Goal: Task Accomplishment & Management: Manage account settings

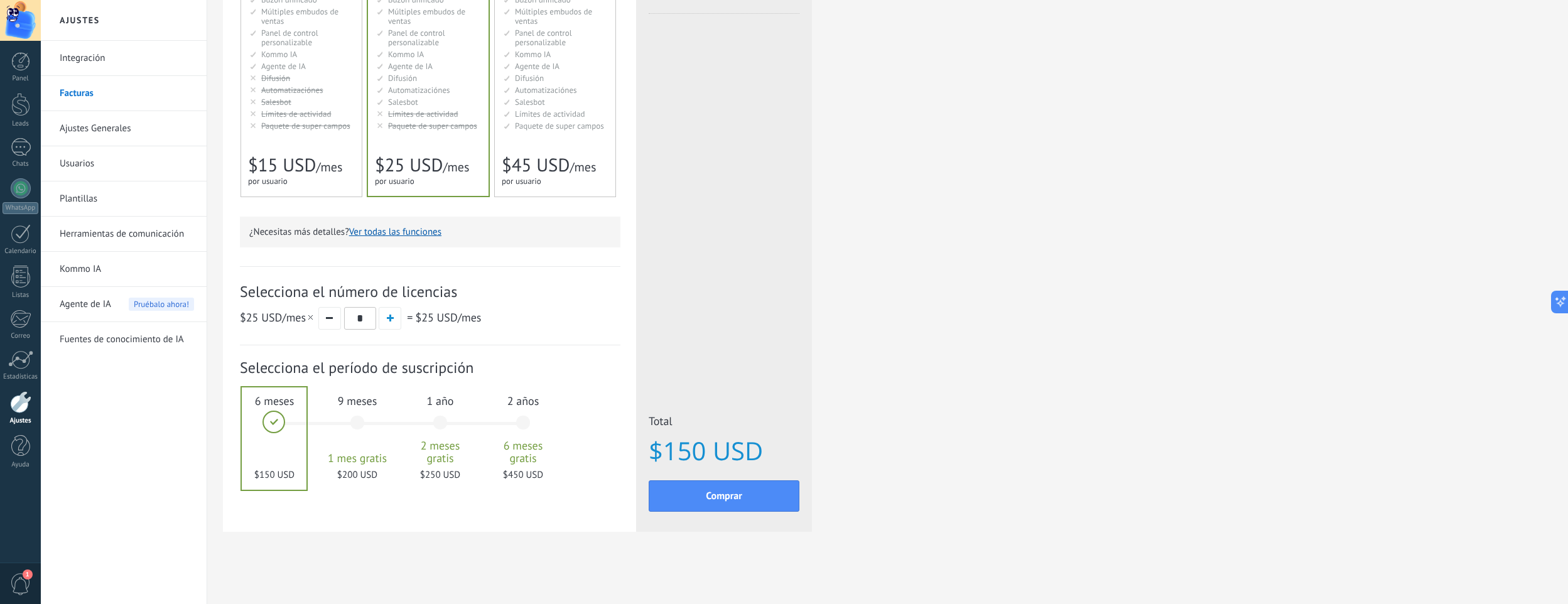
click at [19, 26] on div at bounding box center [20, 20] width 41 height 41
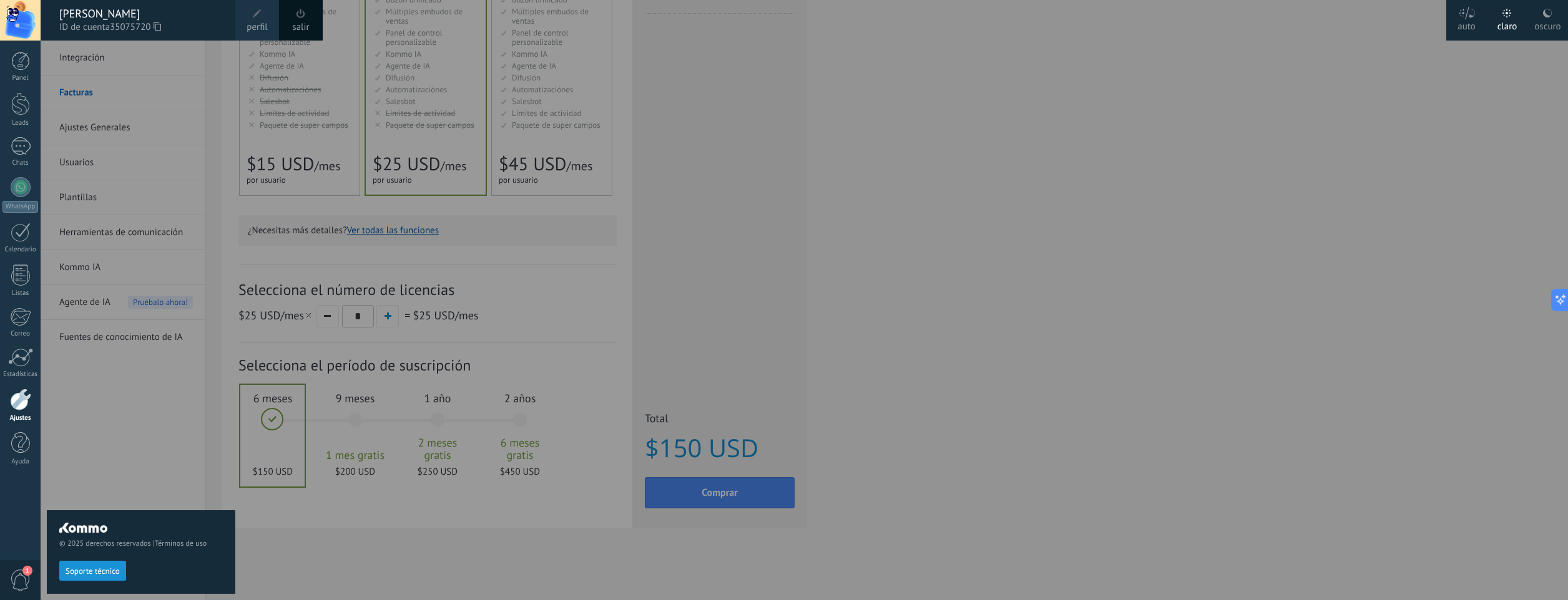
click at [1551, 13] on icon at bounding box center [1547, 13] width 10 height 10
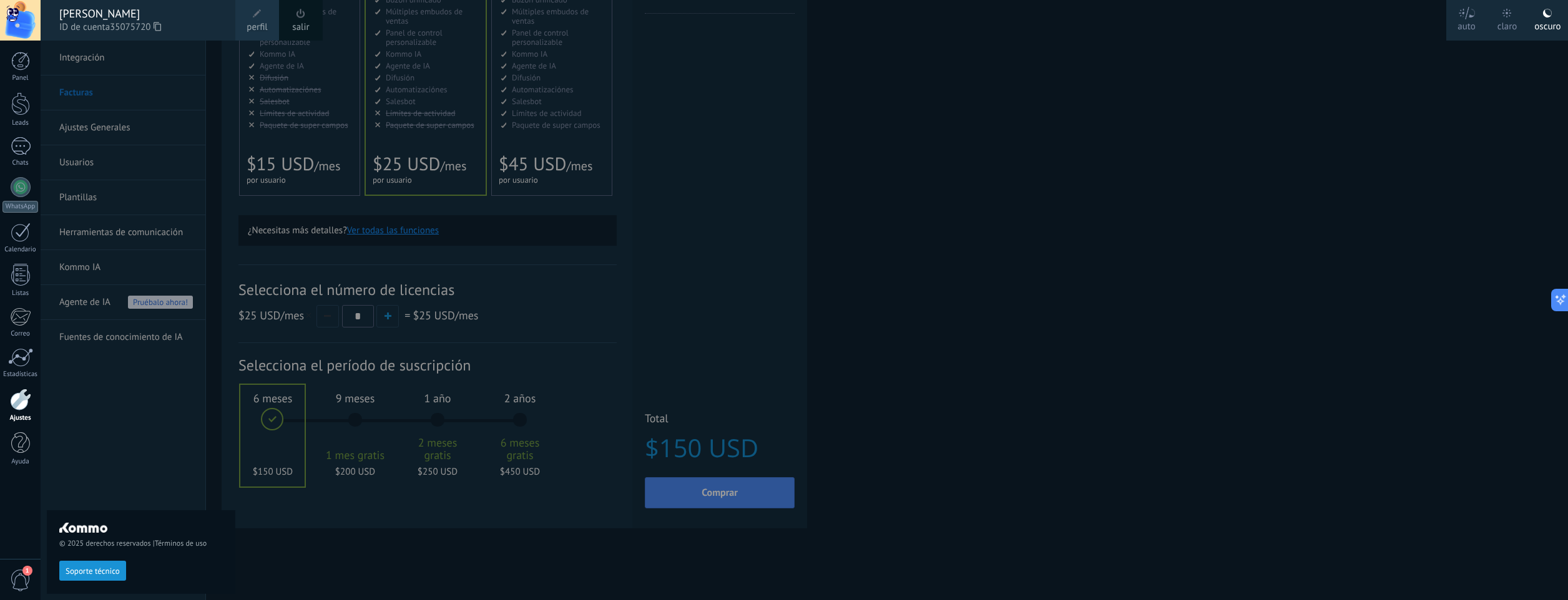
click at [1024, 126] on div at bounding box center [824, 300] width 1568 height 600
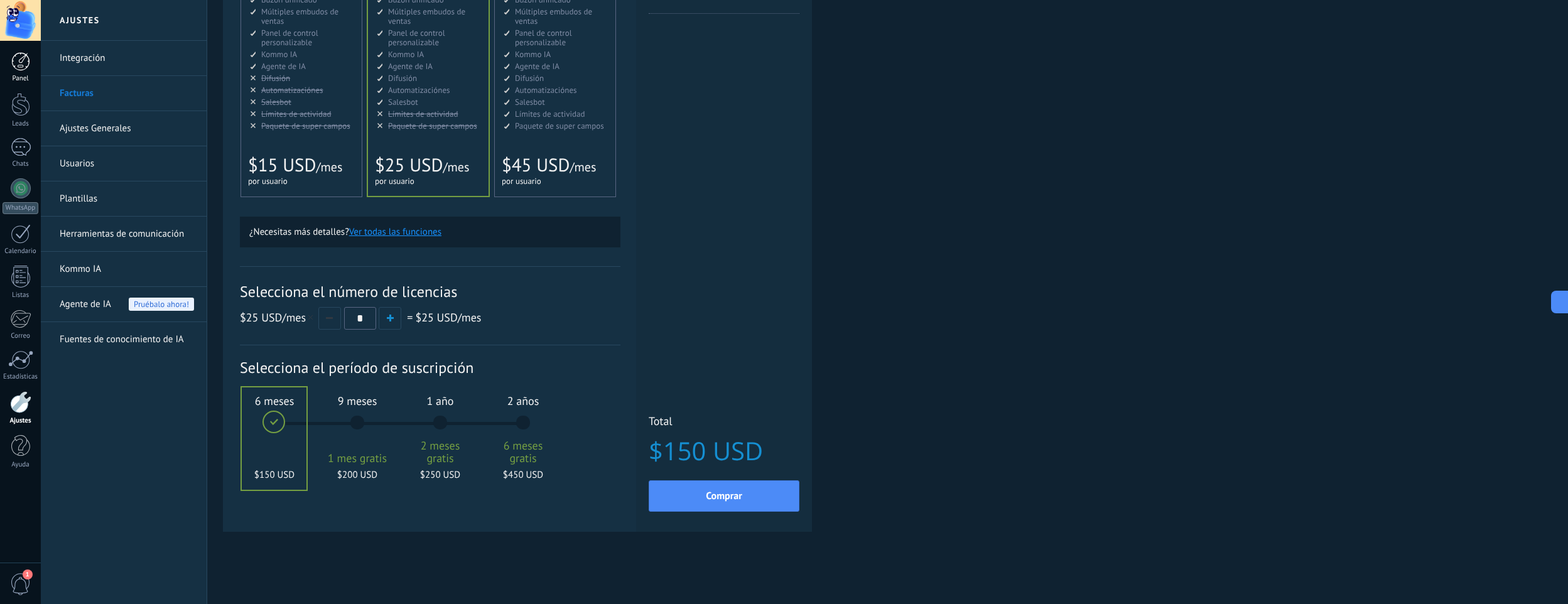
click at [31, 73] on link "Panel" at bounding box center [20, 68] width 41 height 31
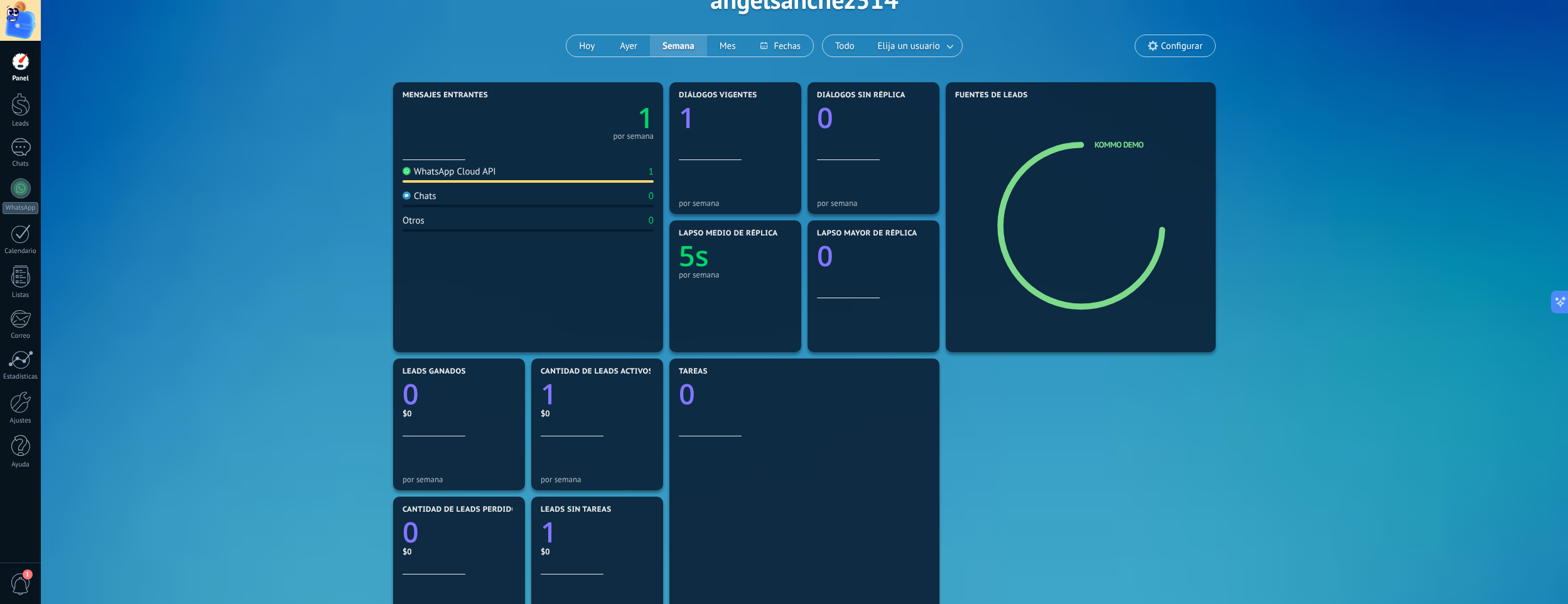
scroll to position [75, 0]
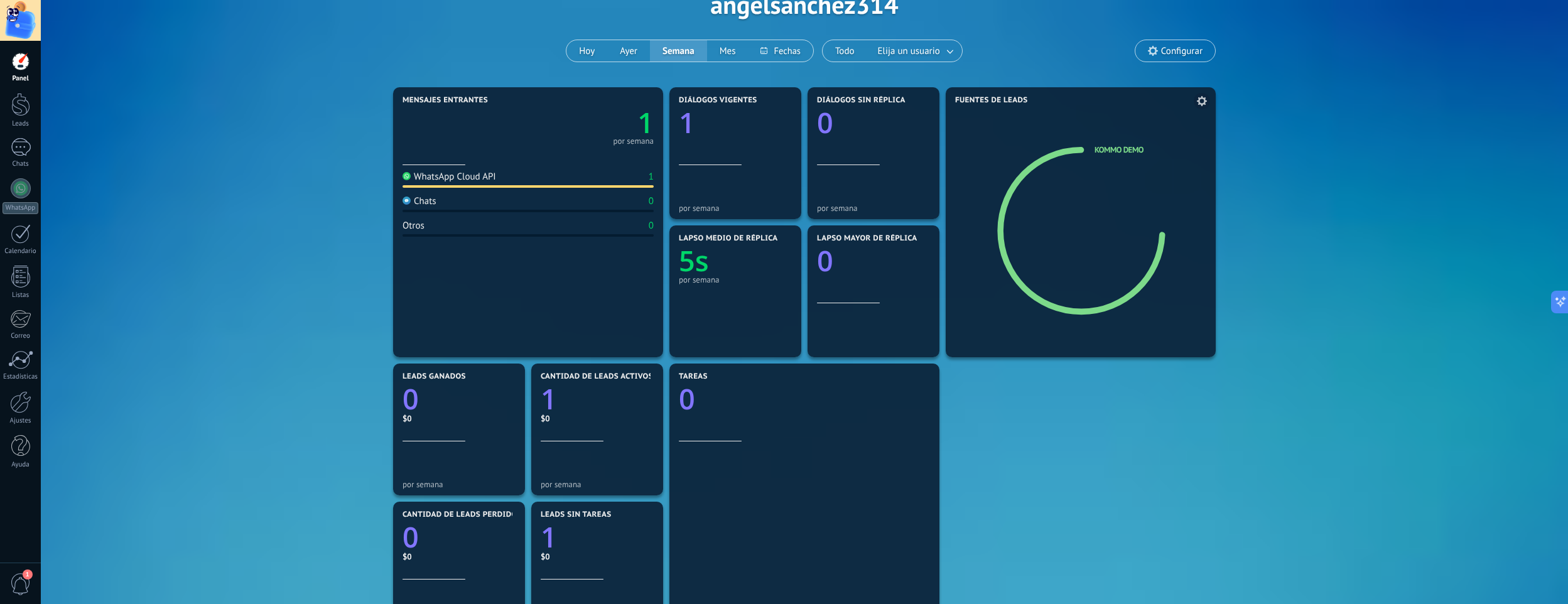
click at [1121, 189] on icon at bounding box center [1092, 231] width 120 height 94
click at [17, 99] on div at bounding box center [20, 104] width 19 height 23
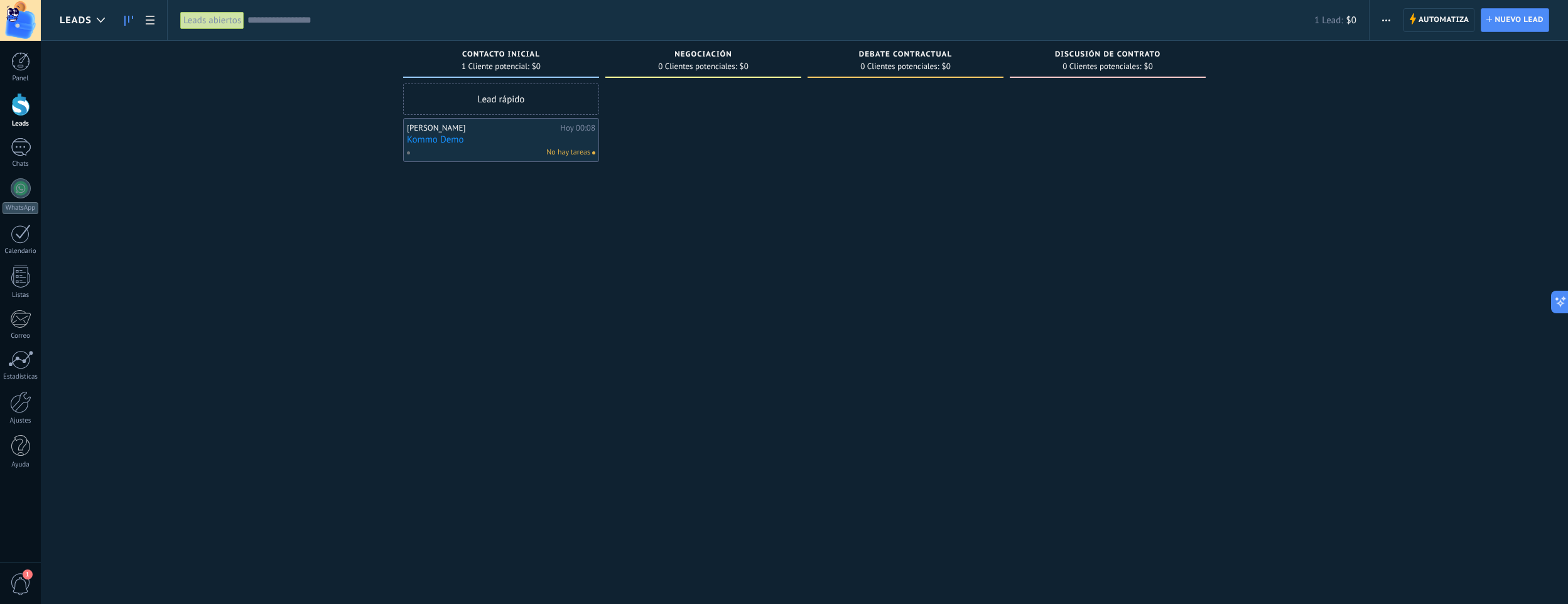
click at [423, 143] on link "Kommo Demo" at bounding box center [501, 140] width 189 height 10
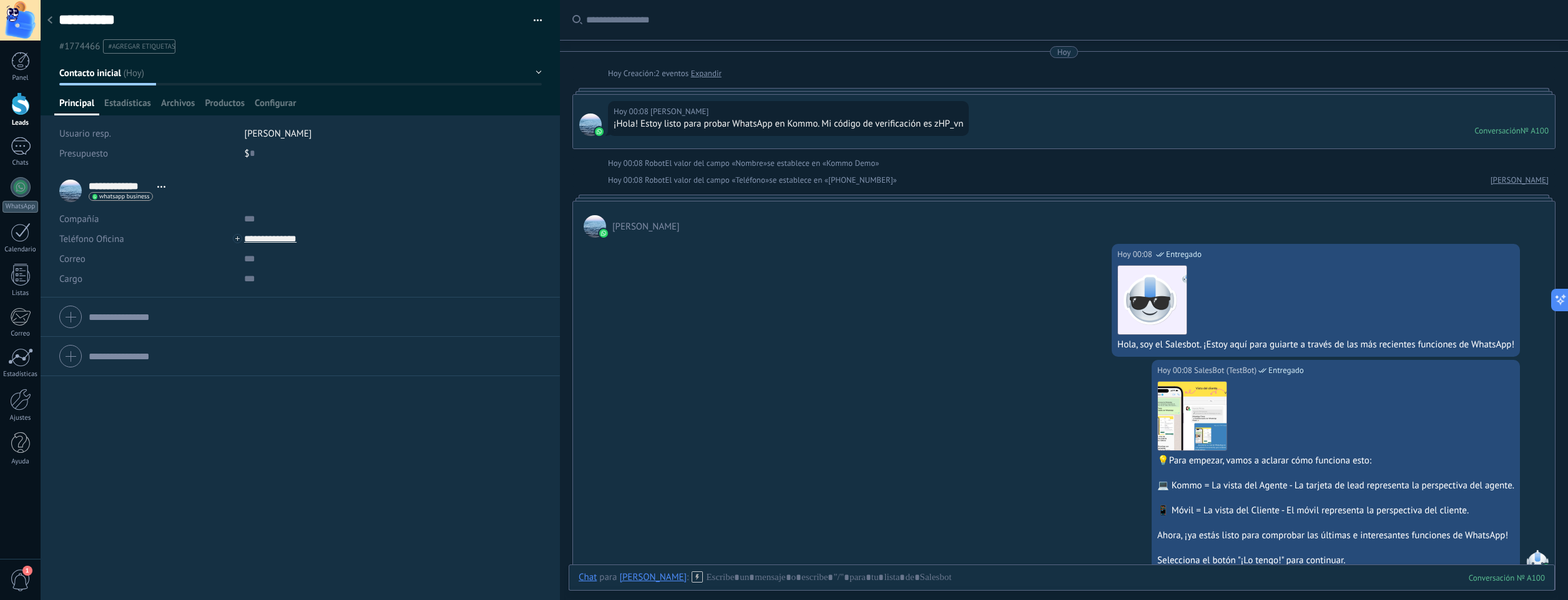
type textarea "**********"
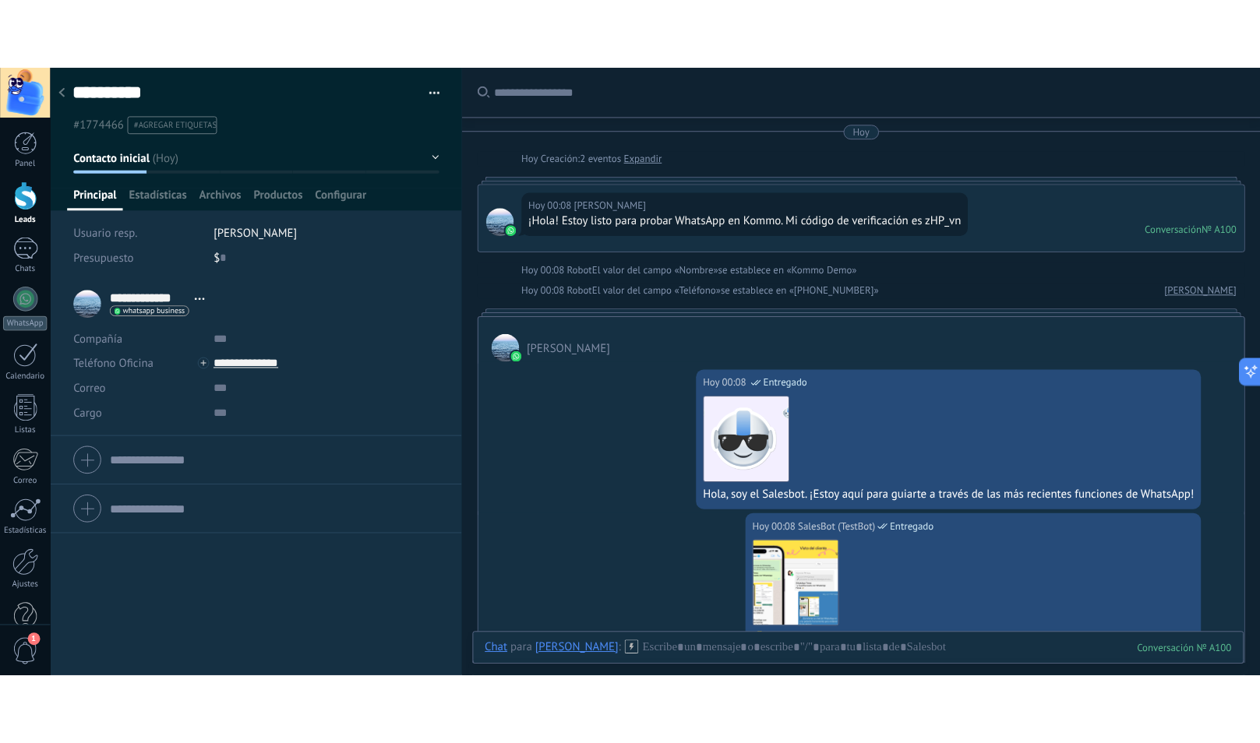
scroll to position [23, 0]
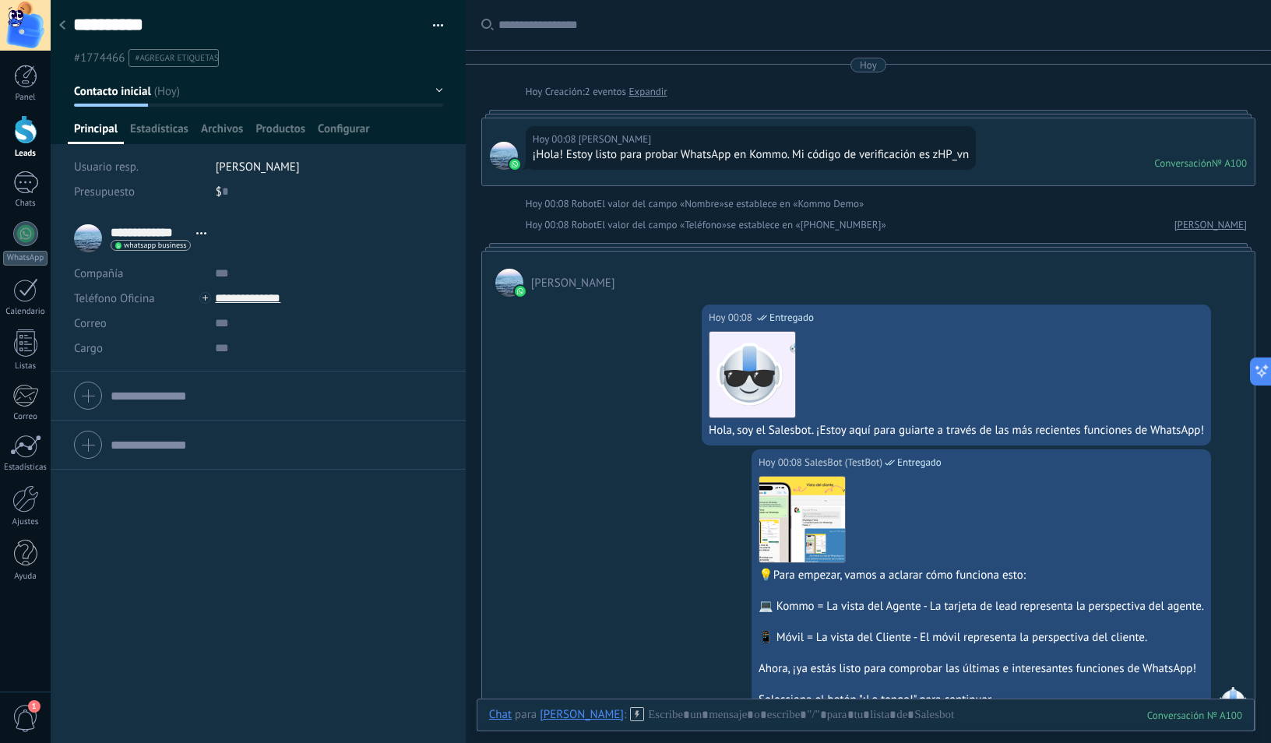
click at [1056, 161] on div "[DATE] 00:08 [PERSON_NAME] ¡Hola! Estoy listo para probar WhatsApp en Kommo. Mi…" at bounding box center [868, 151] width 773 height 67
click at [162, 127] on span "Estadísticas" at bounding box center [159, 133] width 58 height 23
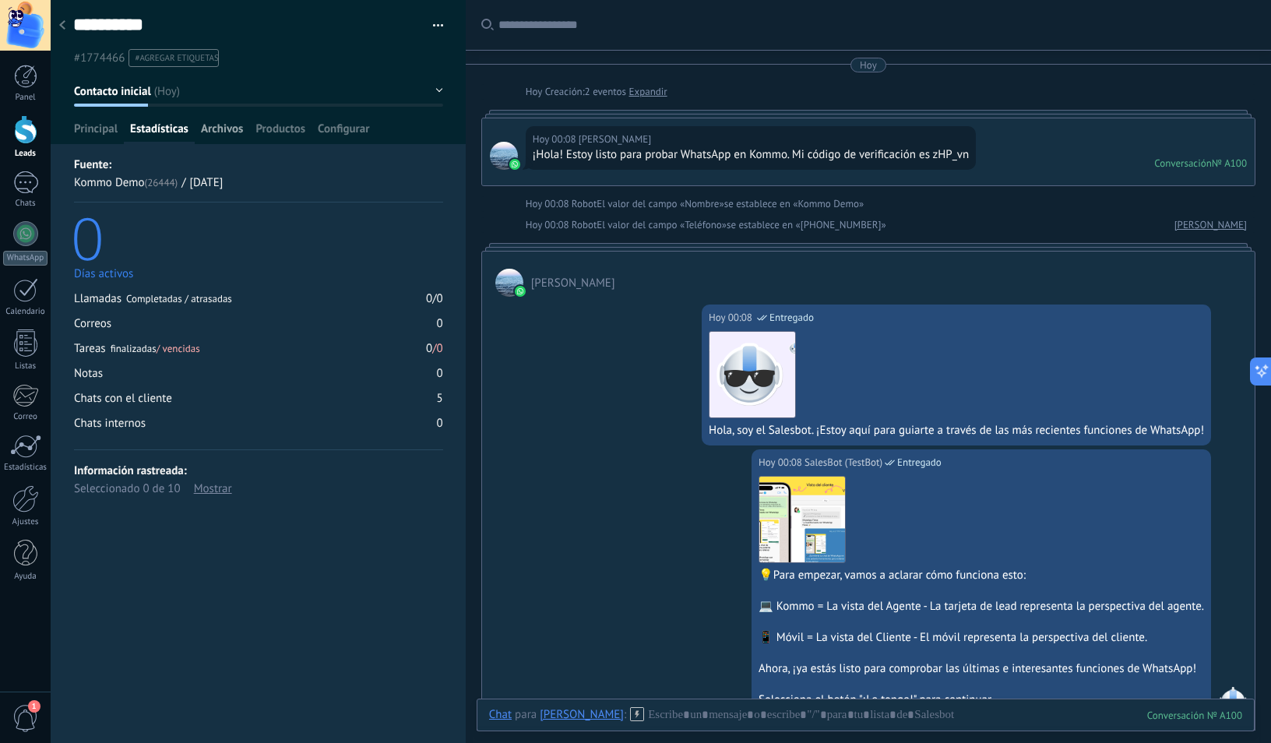
click at [224, 132] on span "Archivos" at bounding box center [222, 133] width 42 height 23
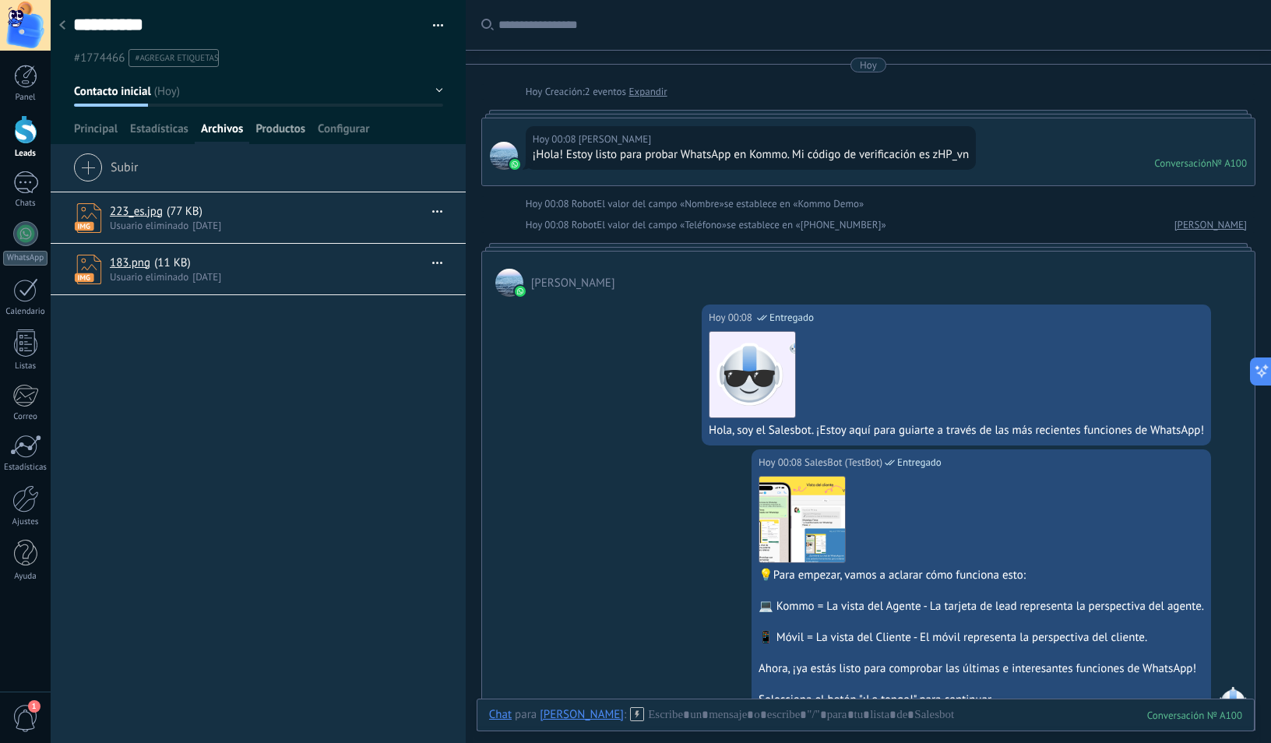
click at [272, 133] on span "Productos" at bounding box center [281, 133] width 50 height 23
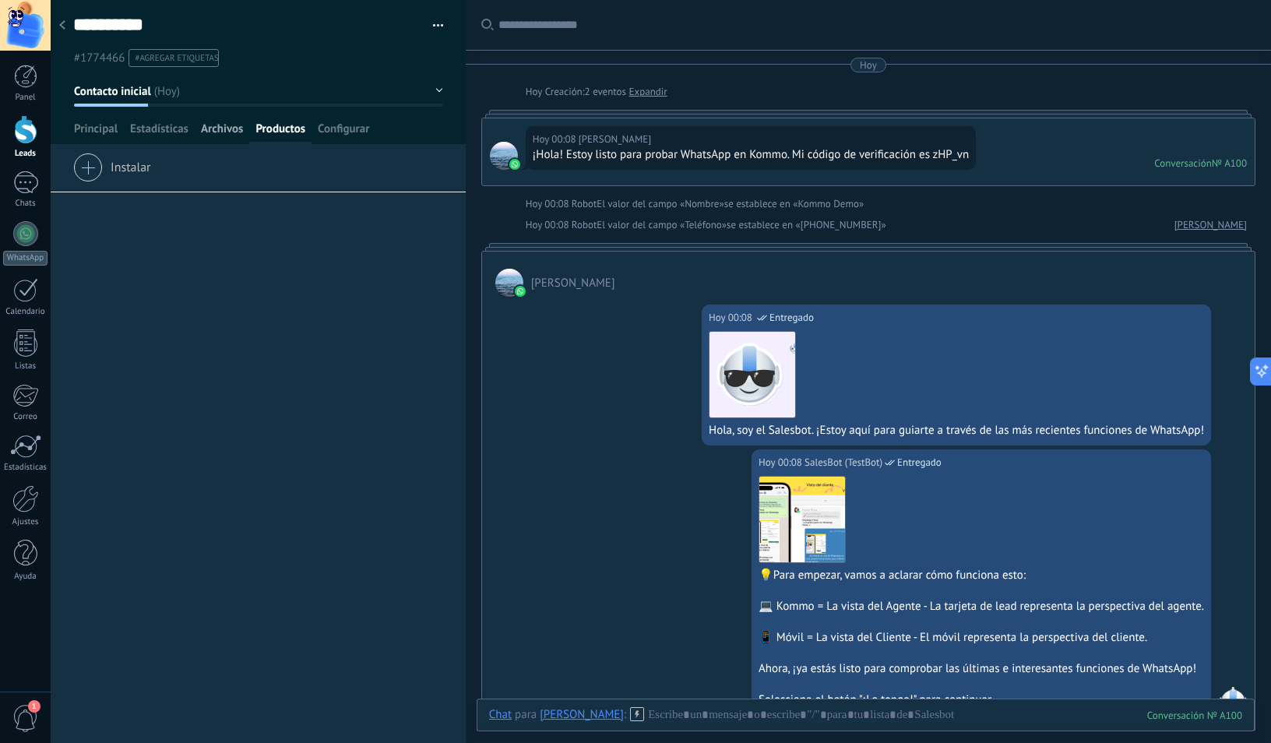
click at [217, 124] on span "Archivos" at bounding box center [222, 133] width 42 height 23
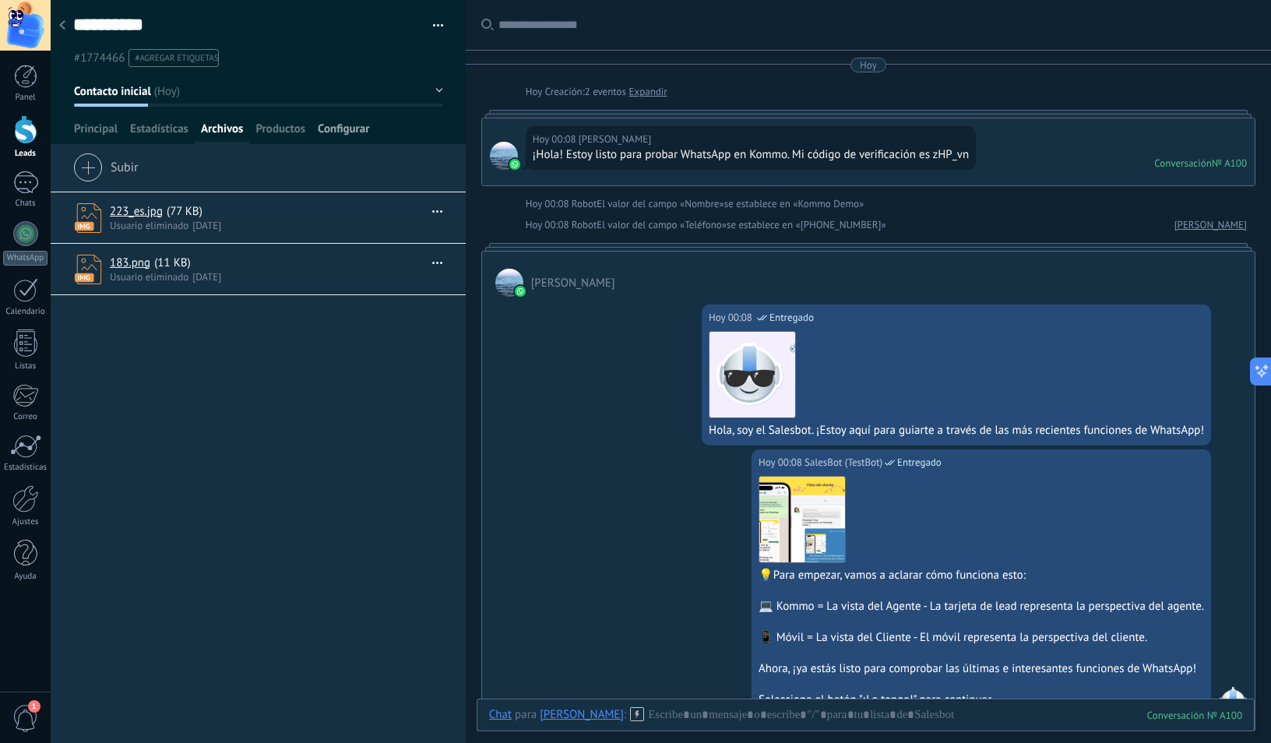
click at [346, 127] on span "Configurar" at bounding box center [343, 133] width 51 height 23
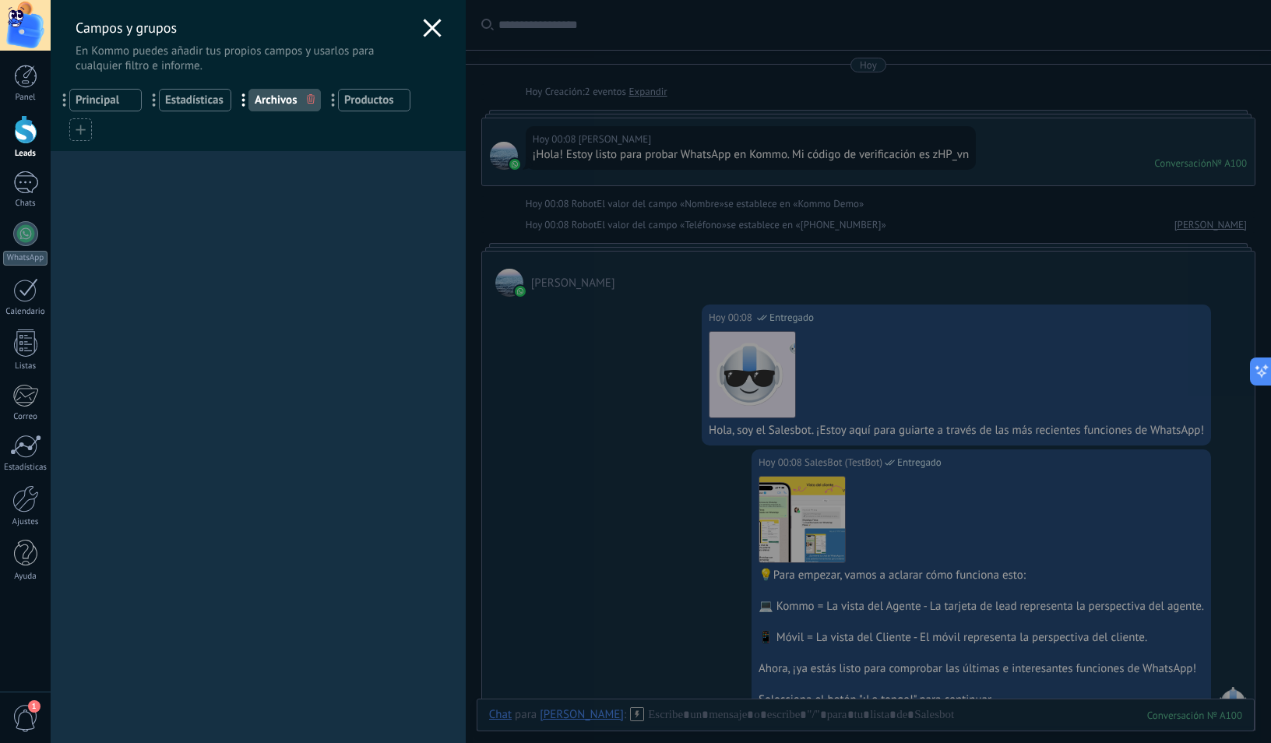
click at [424, 30] on use at bounding box center [432, 28] width 18 height 18
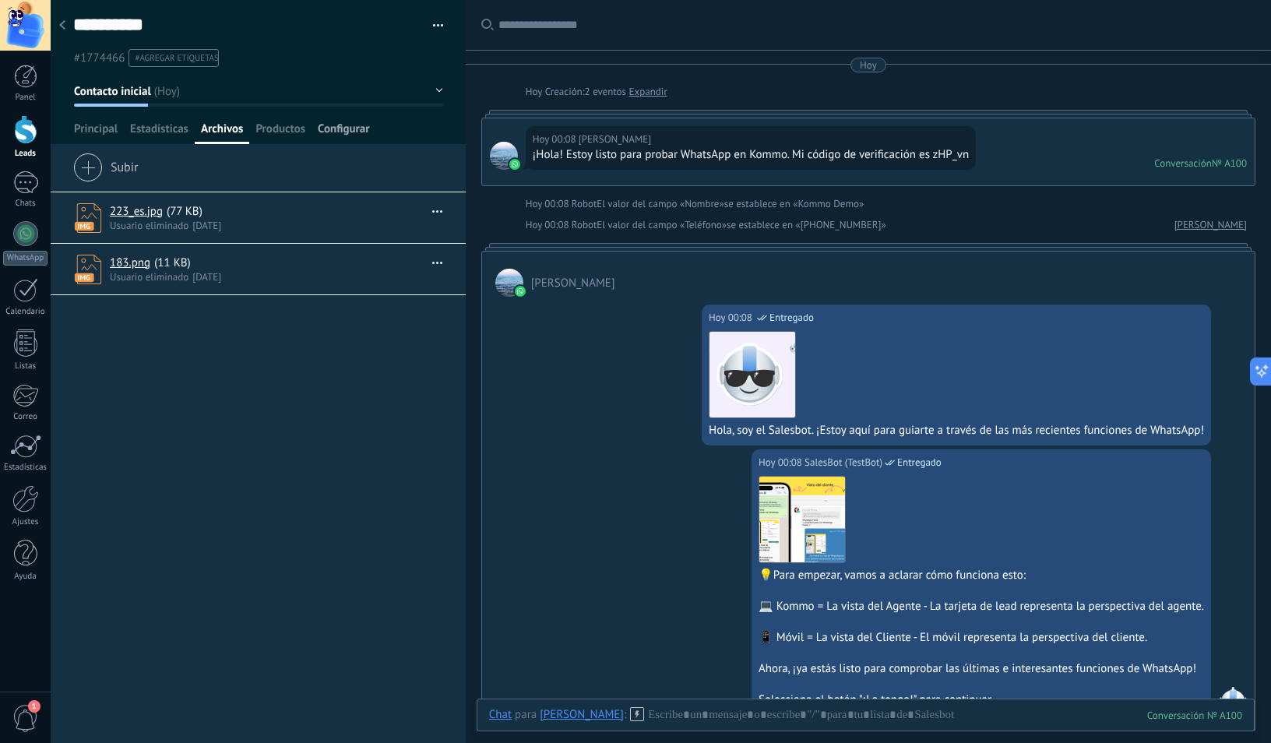
click at [353, 132] on span "Configurar" at bounding box center [343, 133] width 51 height 23
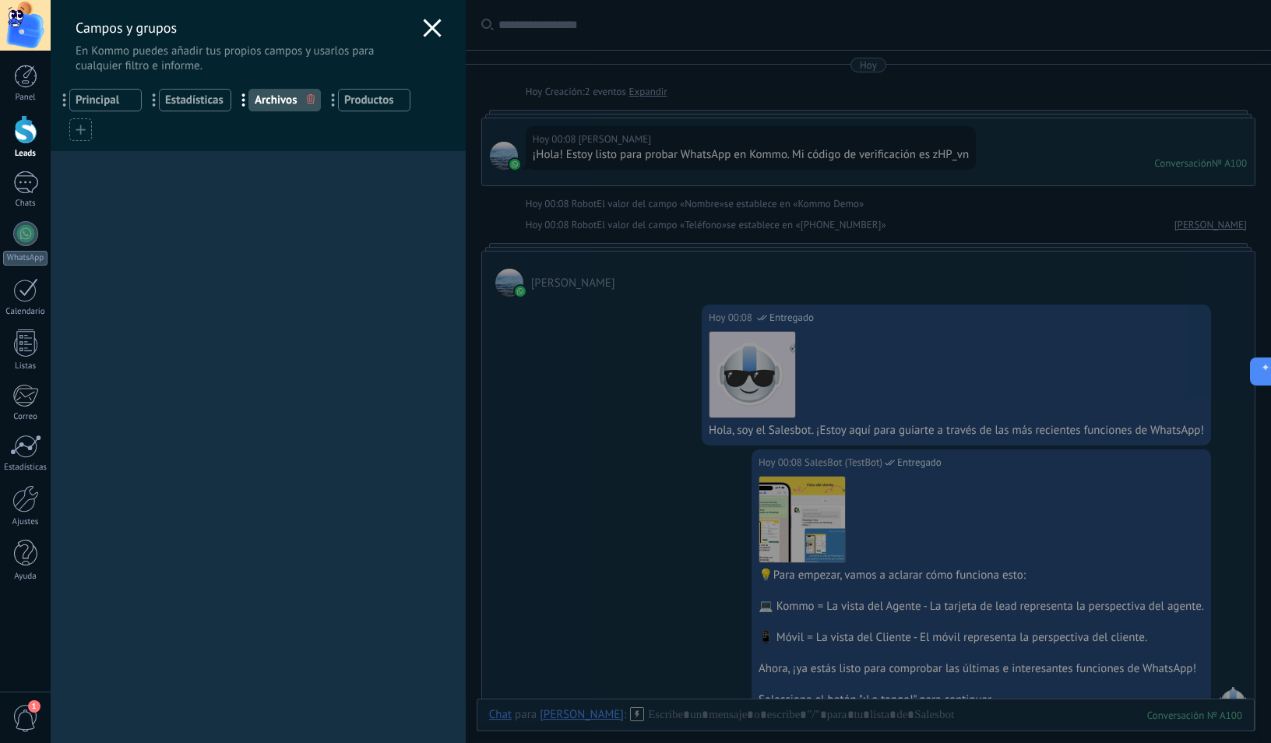
click at [435, 35] on icon at bounding box center [432, 28] width 19 height 19
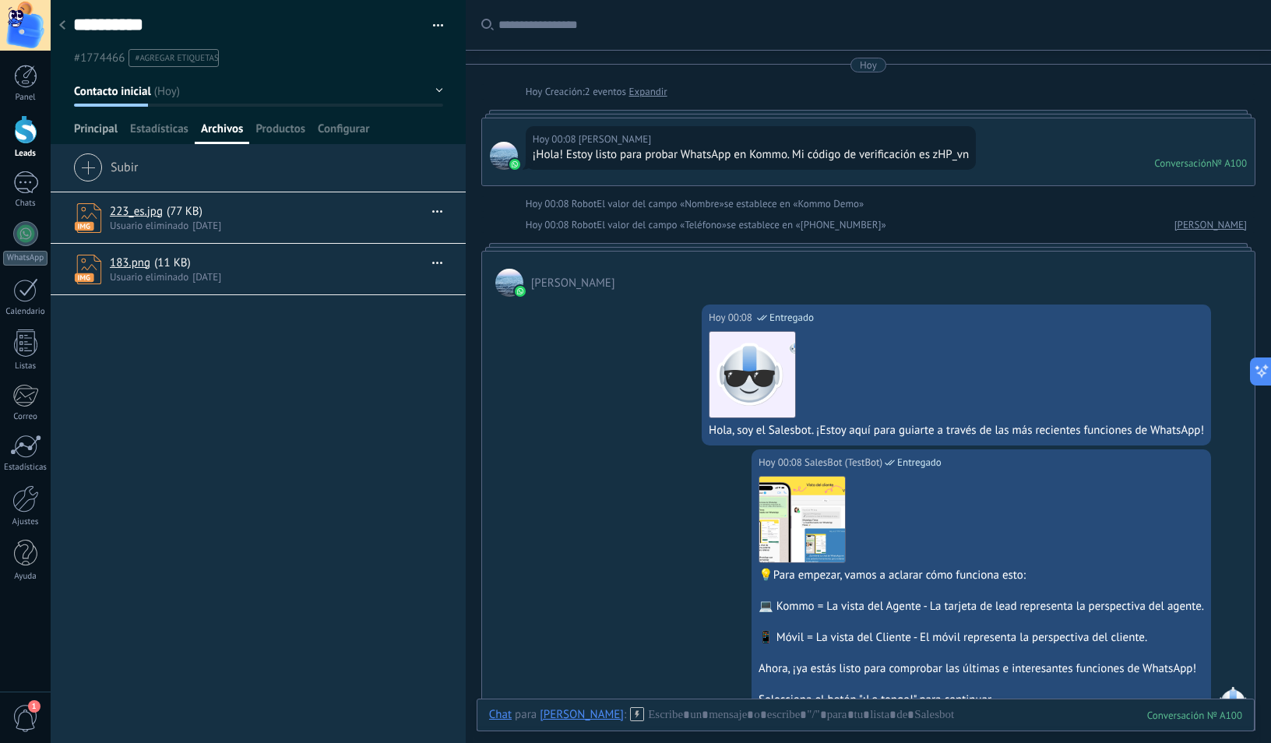
click at [93, 122] on span "Principal" at bounding box center [96, 133] width 44 height 23
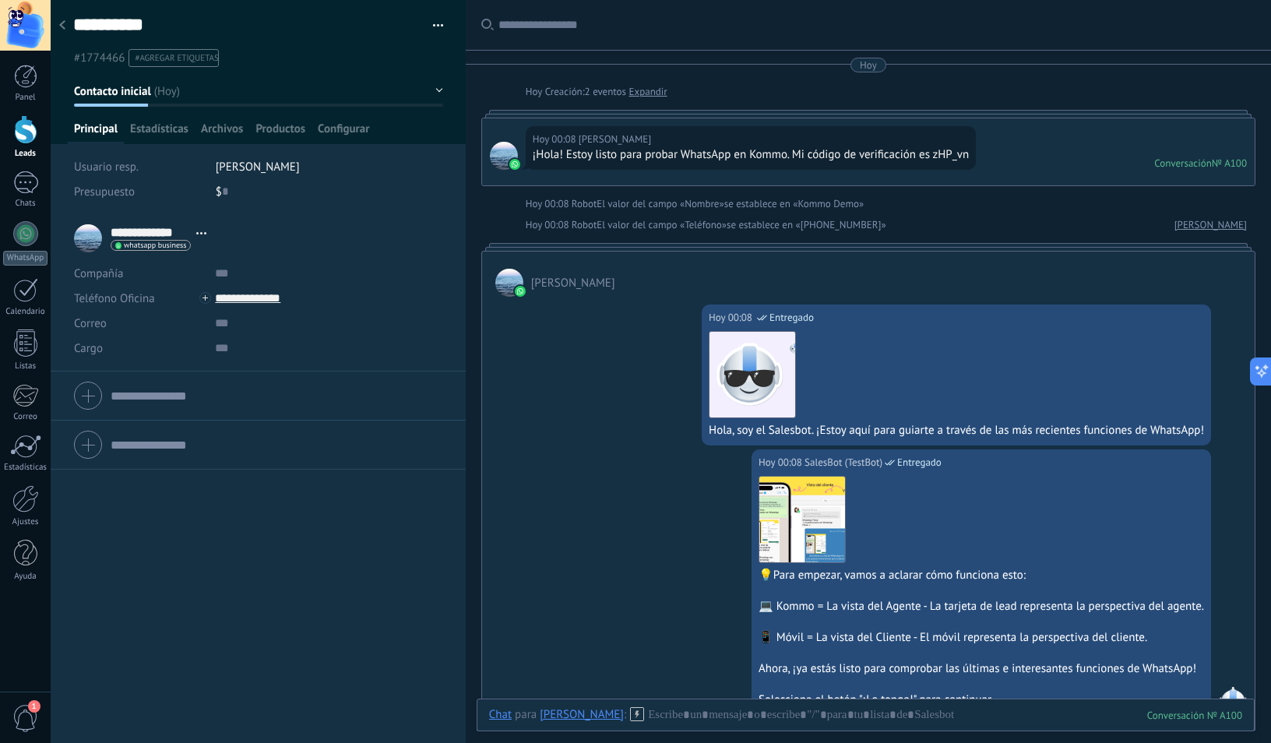
click at [180, 62] on span "#agregar etiquetas" at bounding box center [176, 58] width 83 height 11
click at [266, 94] on button "Contacto inicial" at bounding box center [258, 91] width 369 height 28
click at [90, 55] on span "#1774466" at bounding box center [99, 58] width 51 height 15
click at [200, 87] on button "Contacto inicial" at bounding box center [258, 91] width 369 height 28
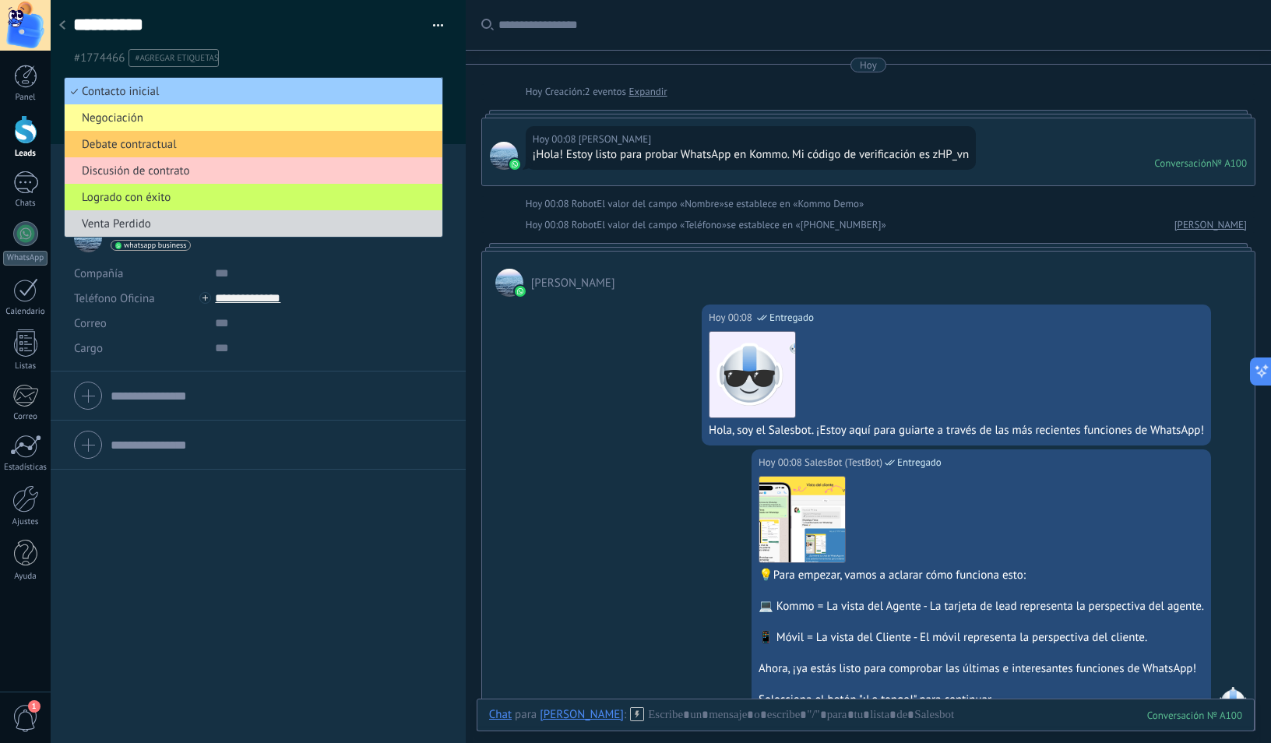
click at [459, 157] on div "**********" at bounding box center [259, 107] width 416 height 214
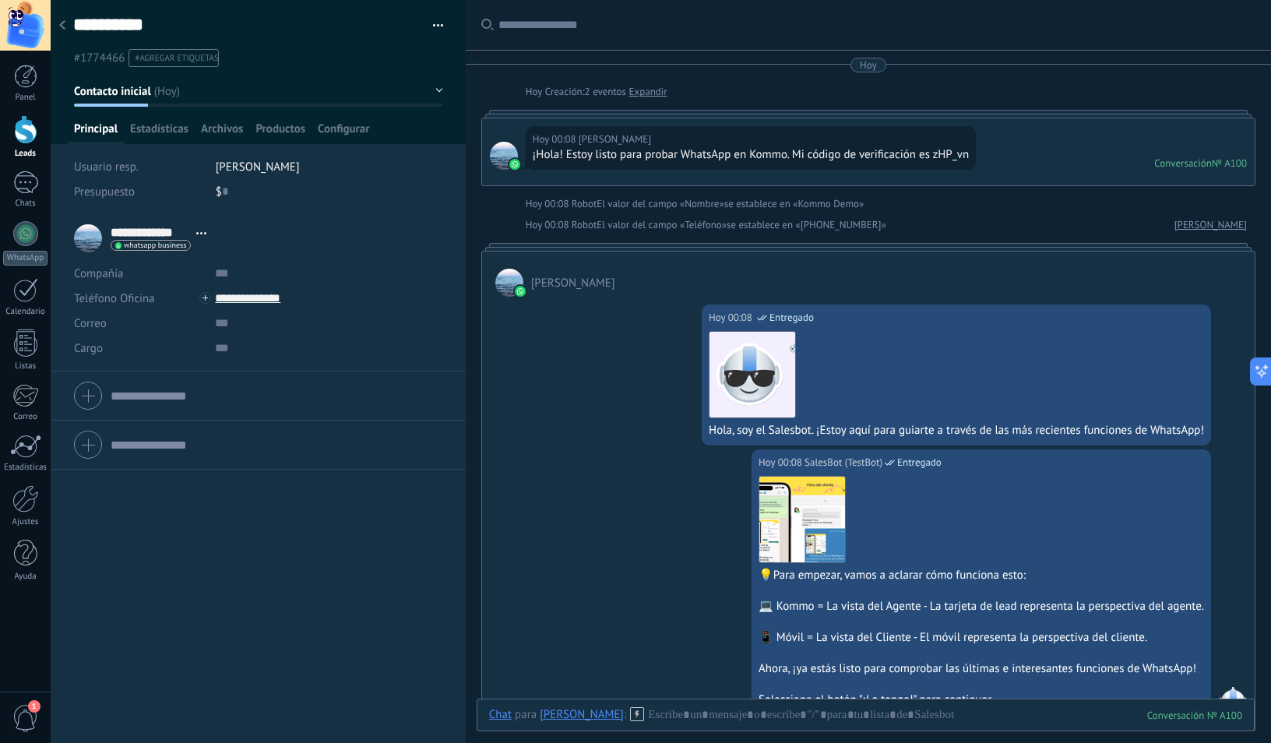
click at [23, 138] on div at bounding box center [25, 129] width 23 height 29
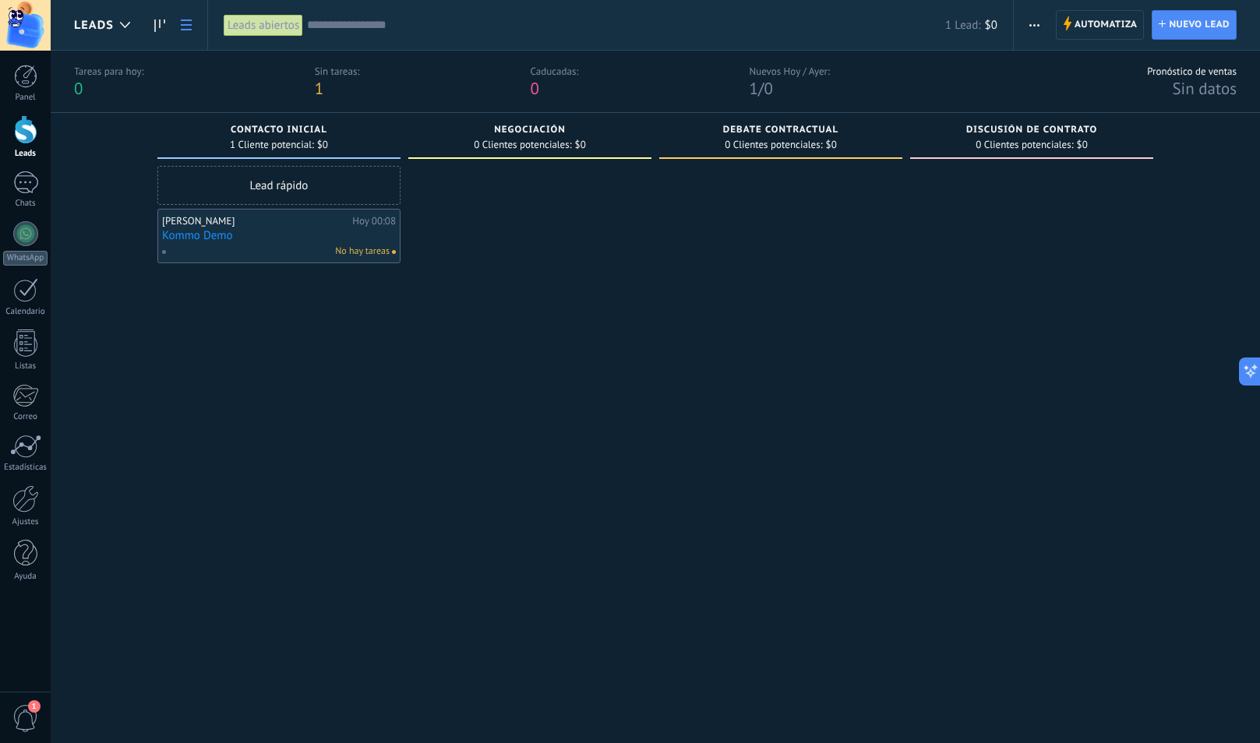
click at [185, 26] on use at bounding box center [186, 24] width 11 height 11
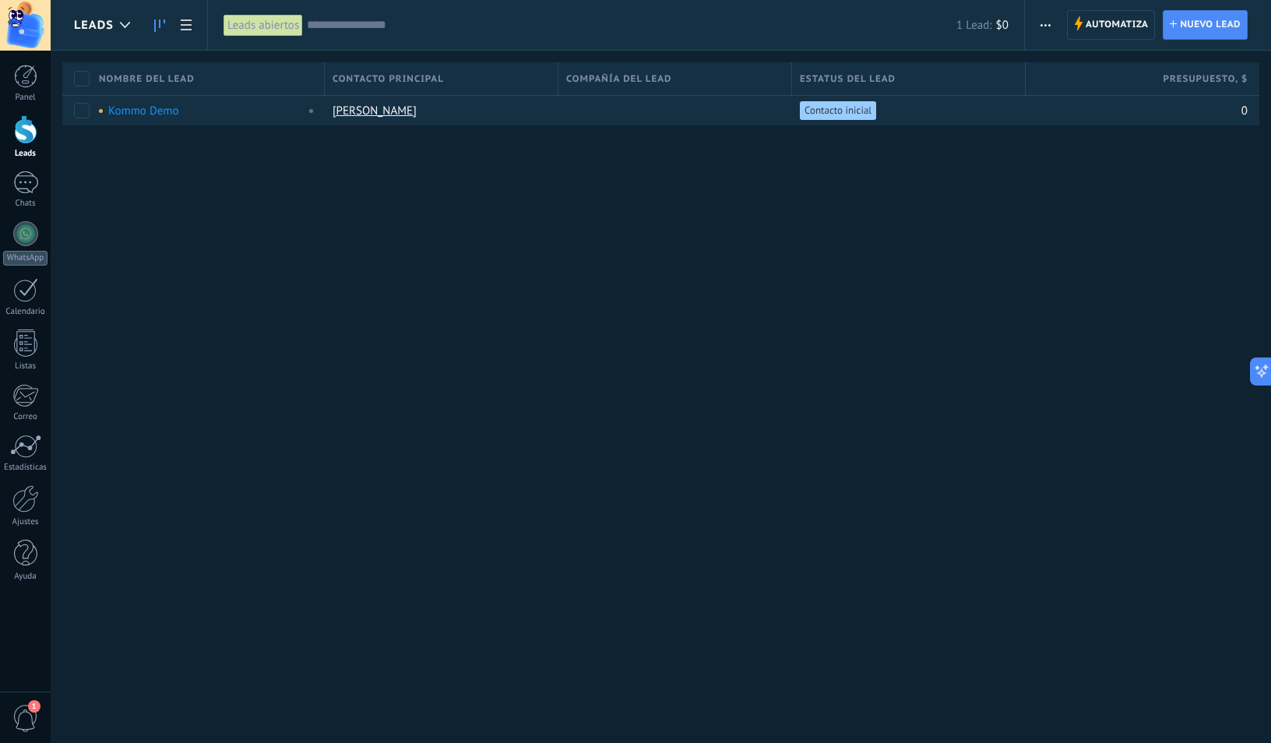
click at [156, 19] on link at bounding box center [159, 25] width 26 height 30
